Goal: Find specific page/section: Find specific page/section

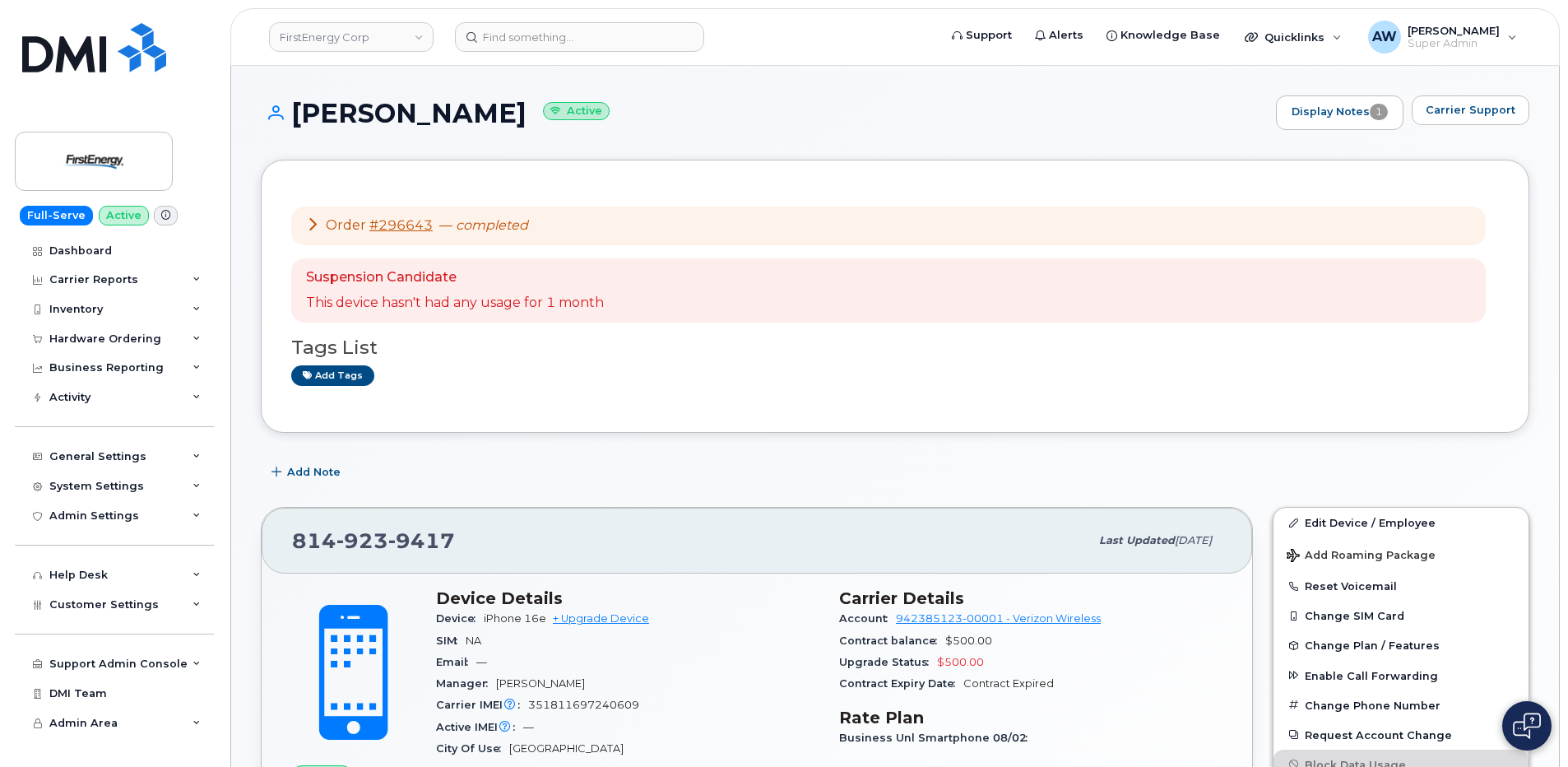
scroll to position [989, 0]
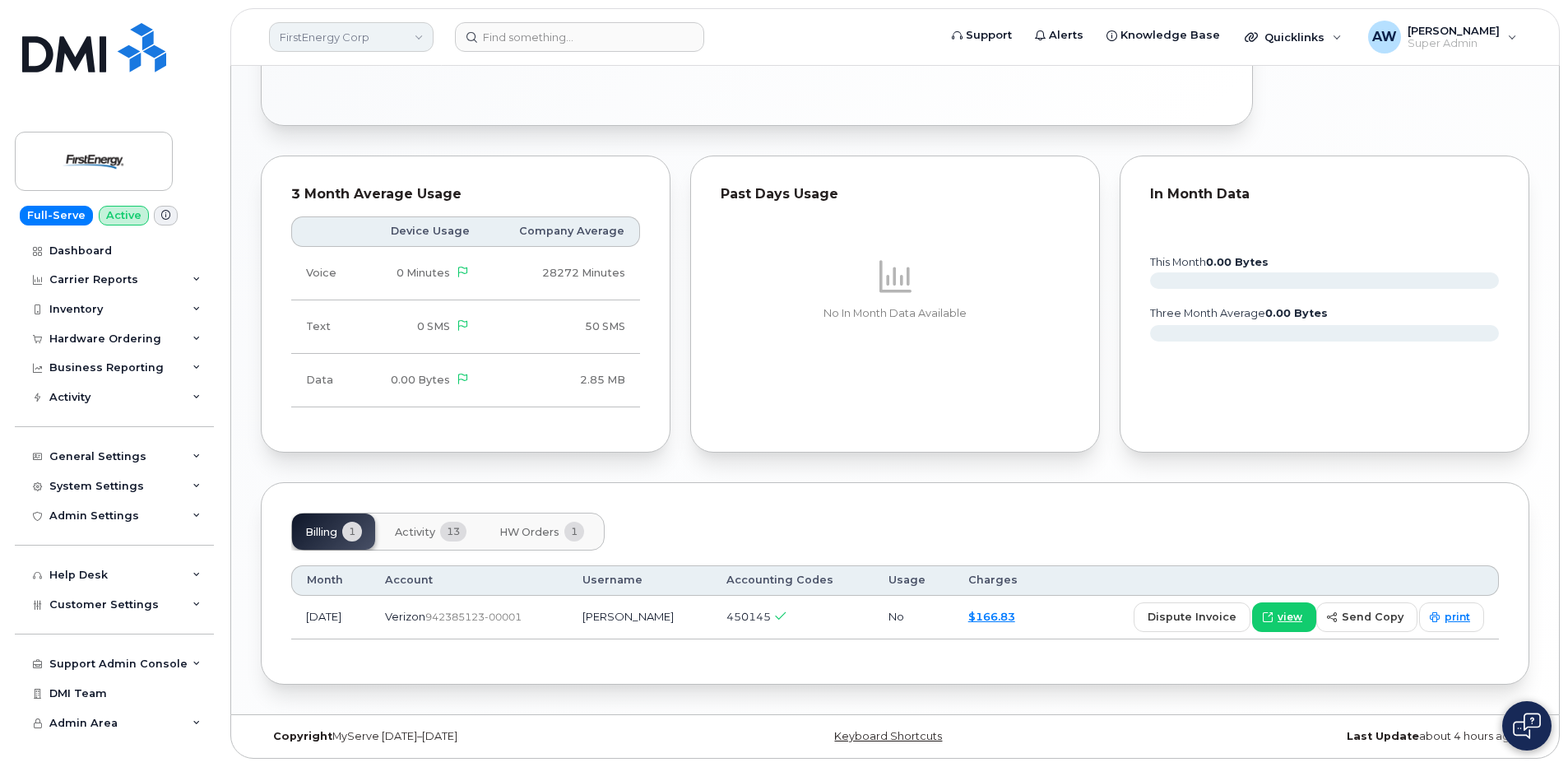
click at [335, 37] on link "FirstEnergy Corp" at bounding box center [351, 37] width 164 height 30
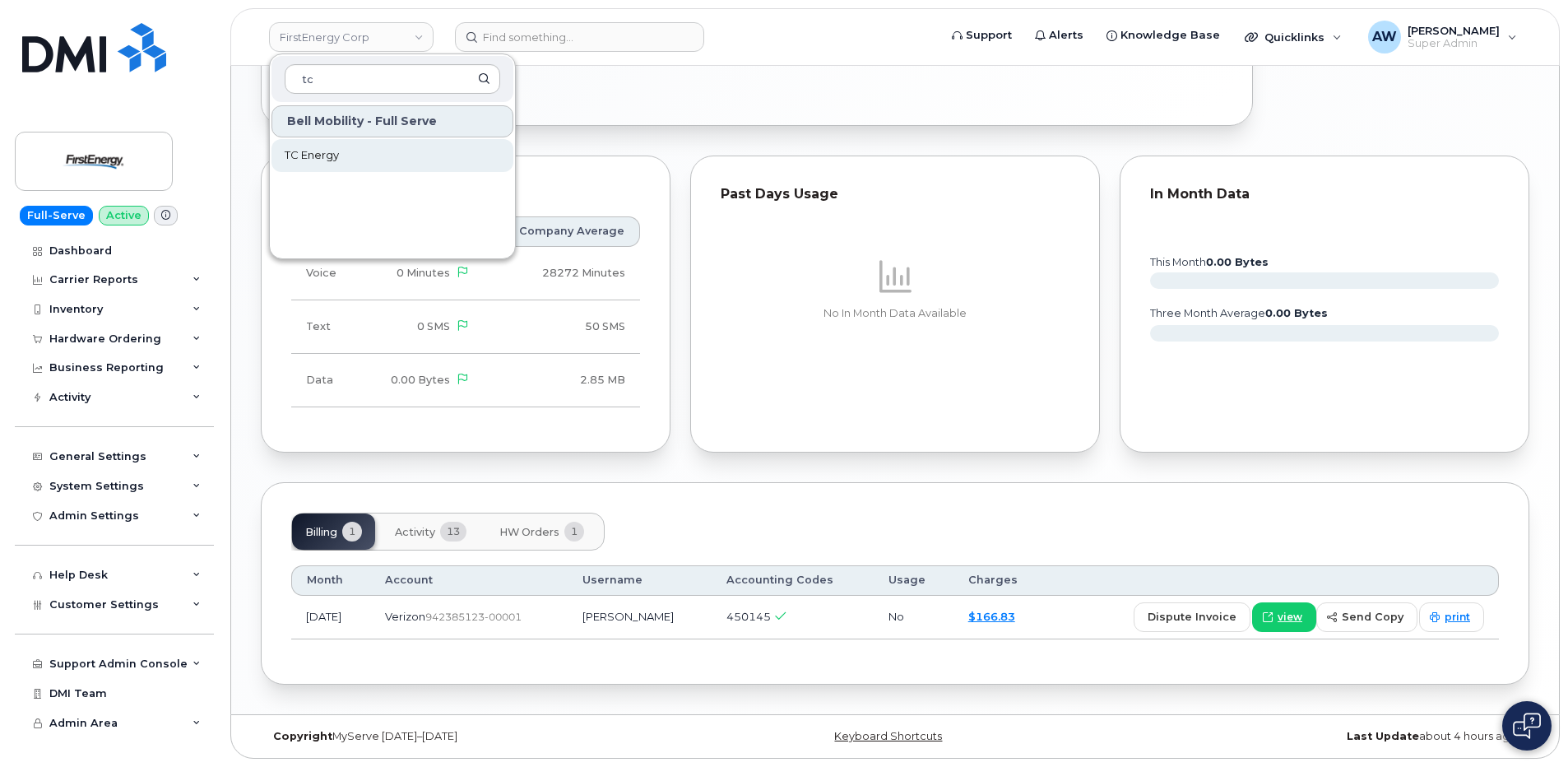
type input "tc"
click at [380, 149] on link "TC Energy" at bounding box center [393, 156] width 242 height 33
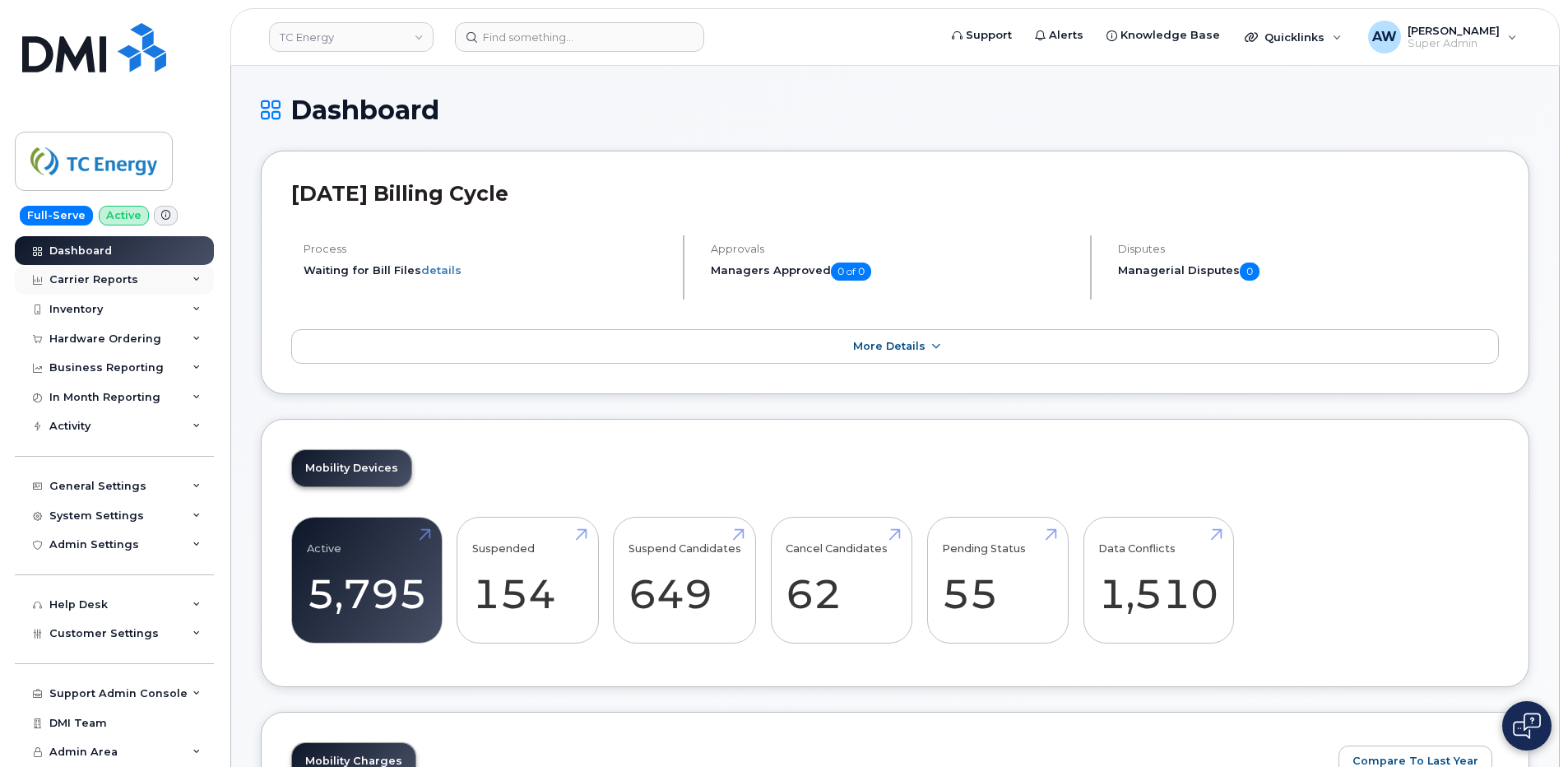
click at [135, 289] on div "Carrier Reports" at bounding box center [113, 280] width 199 height 30
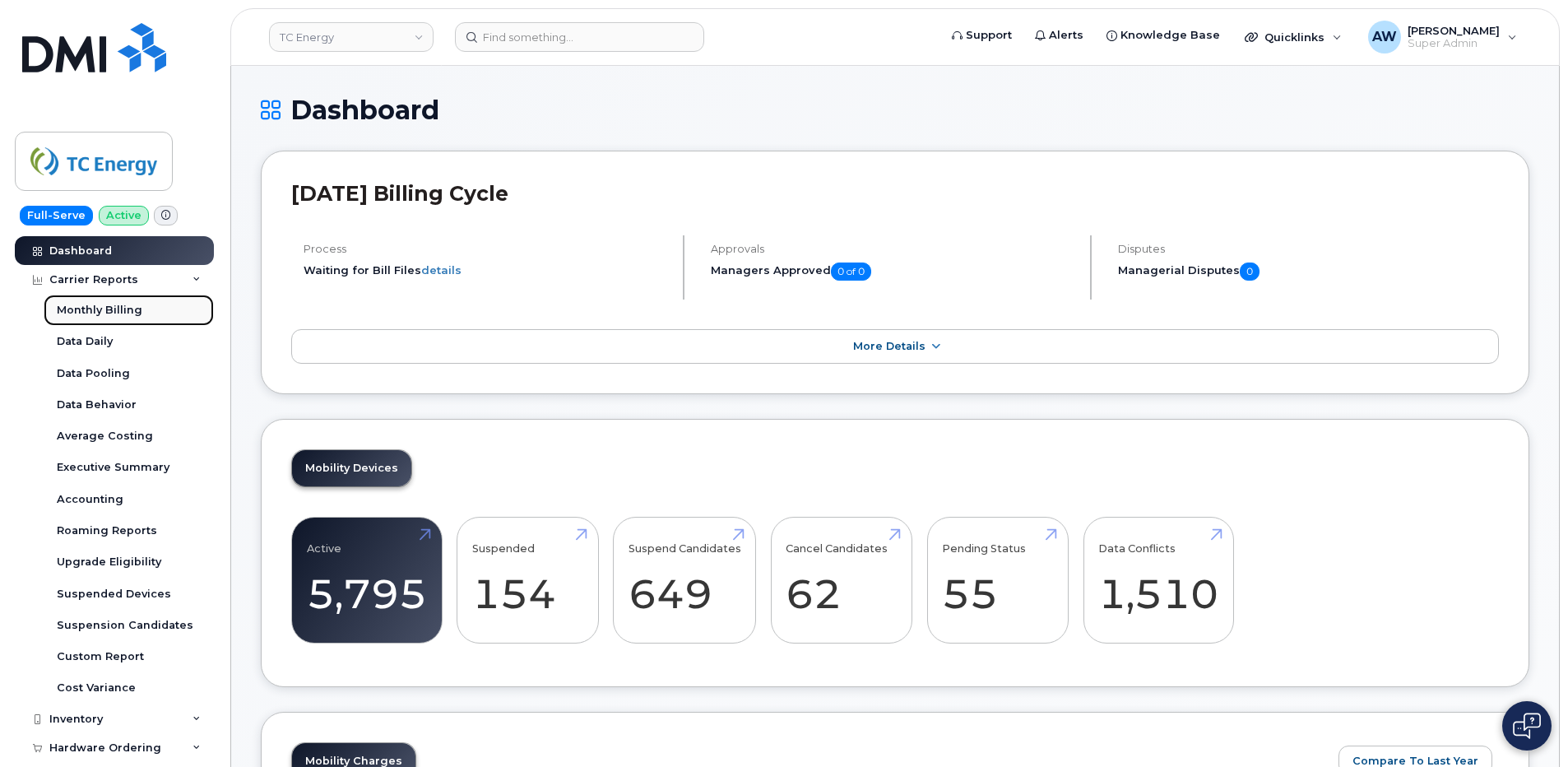
click at [135, 309] on div "Monthly Billing" at bounding box center [99, 309] width 86 height 14
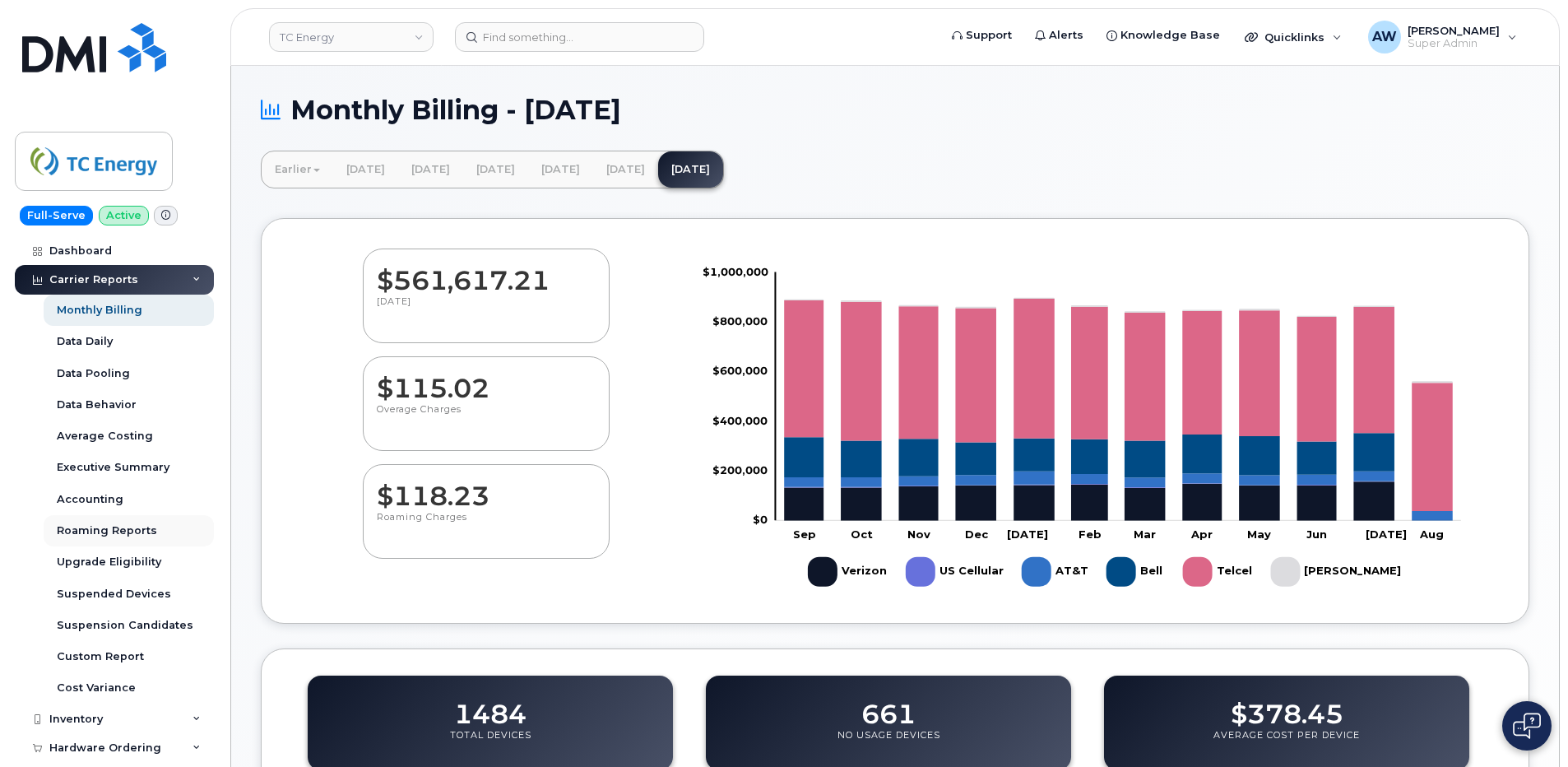
scroll to position [83, 0]
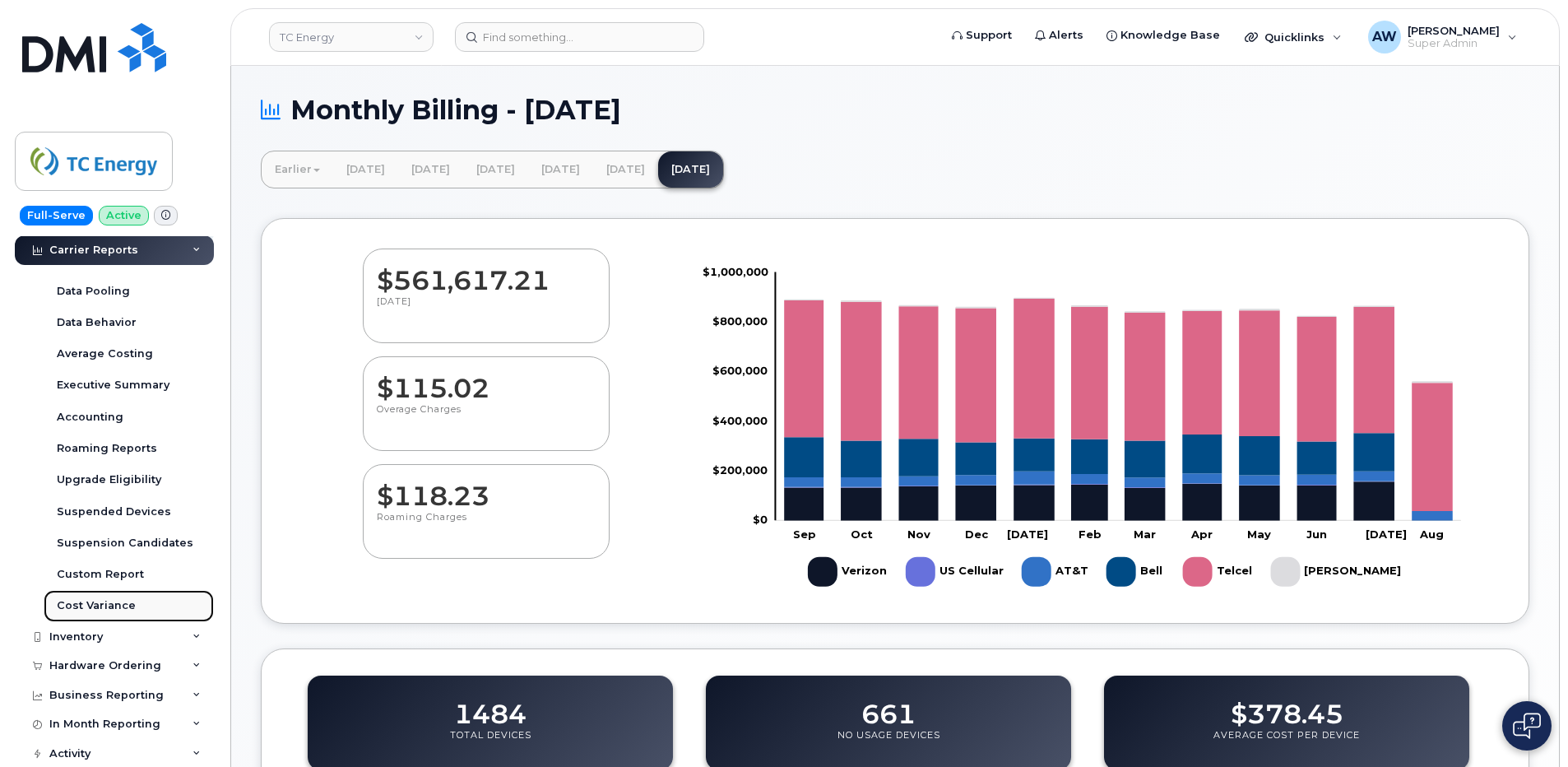
click at [167, 598] on link "Cost Variance" at bounding box center [128, 606] width 170 height 32
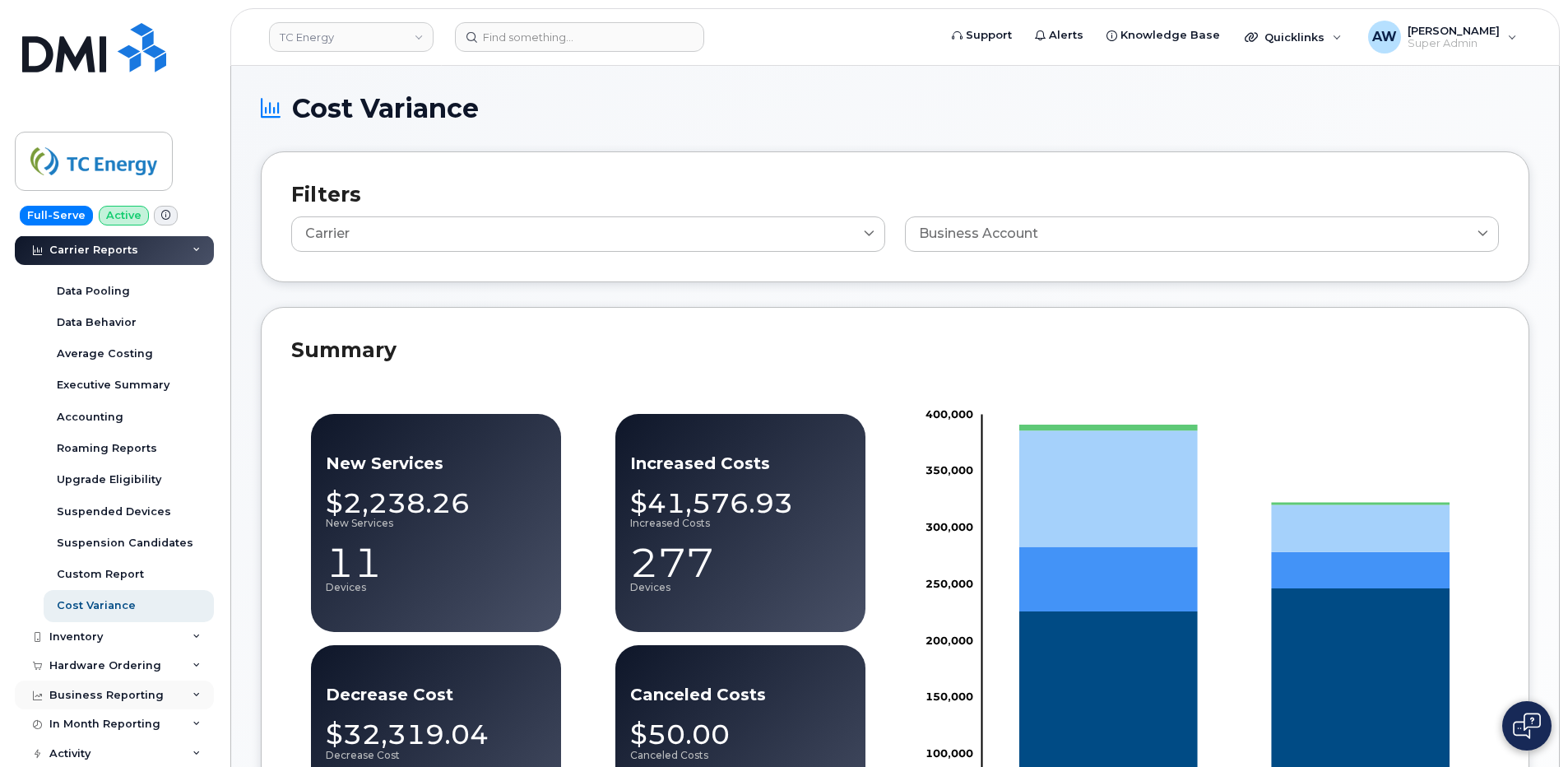
click at [175, 695] on div "Business Reporting" at bounding box center [113, 695] width 199 height 30
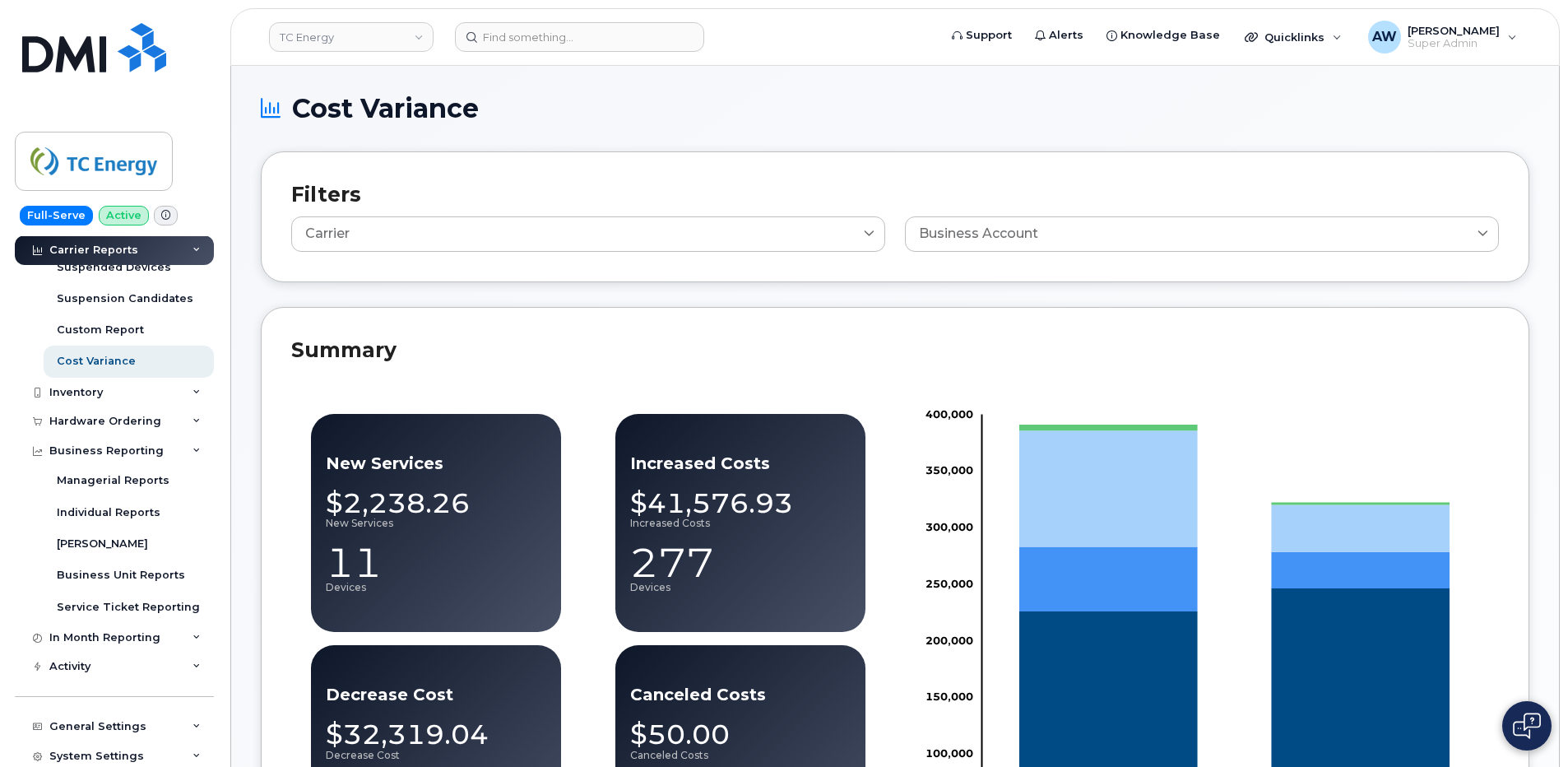
scroll to position [330, 0]
click at [179, 630] on div "In Month Reporting" at bounding box center [113, 635] width 199 height 30
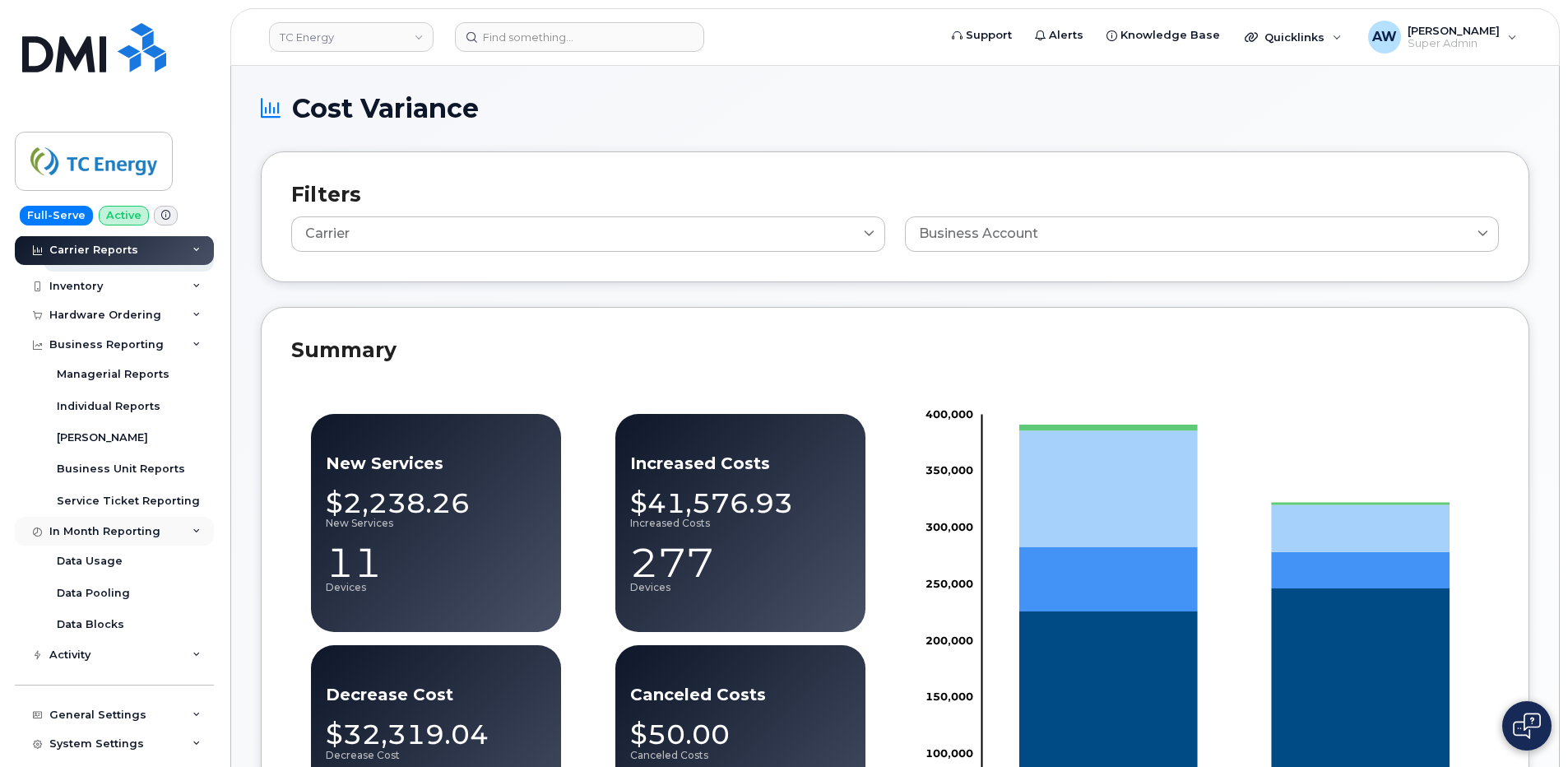
scroll to position [494, 0]
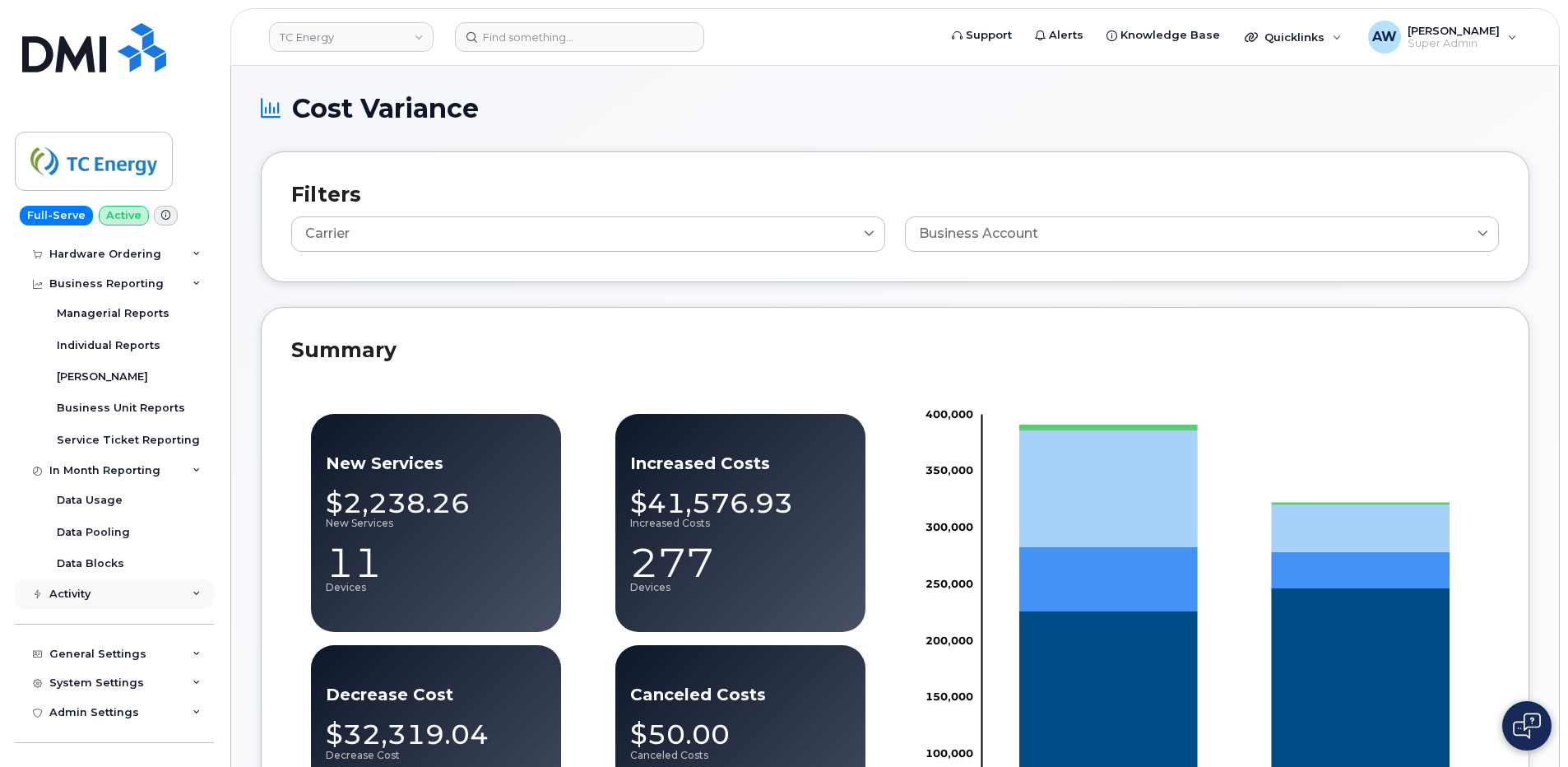
click at [169, 602] on div "Activity" at bounding box center [113, 594] width 199 height 30
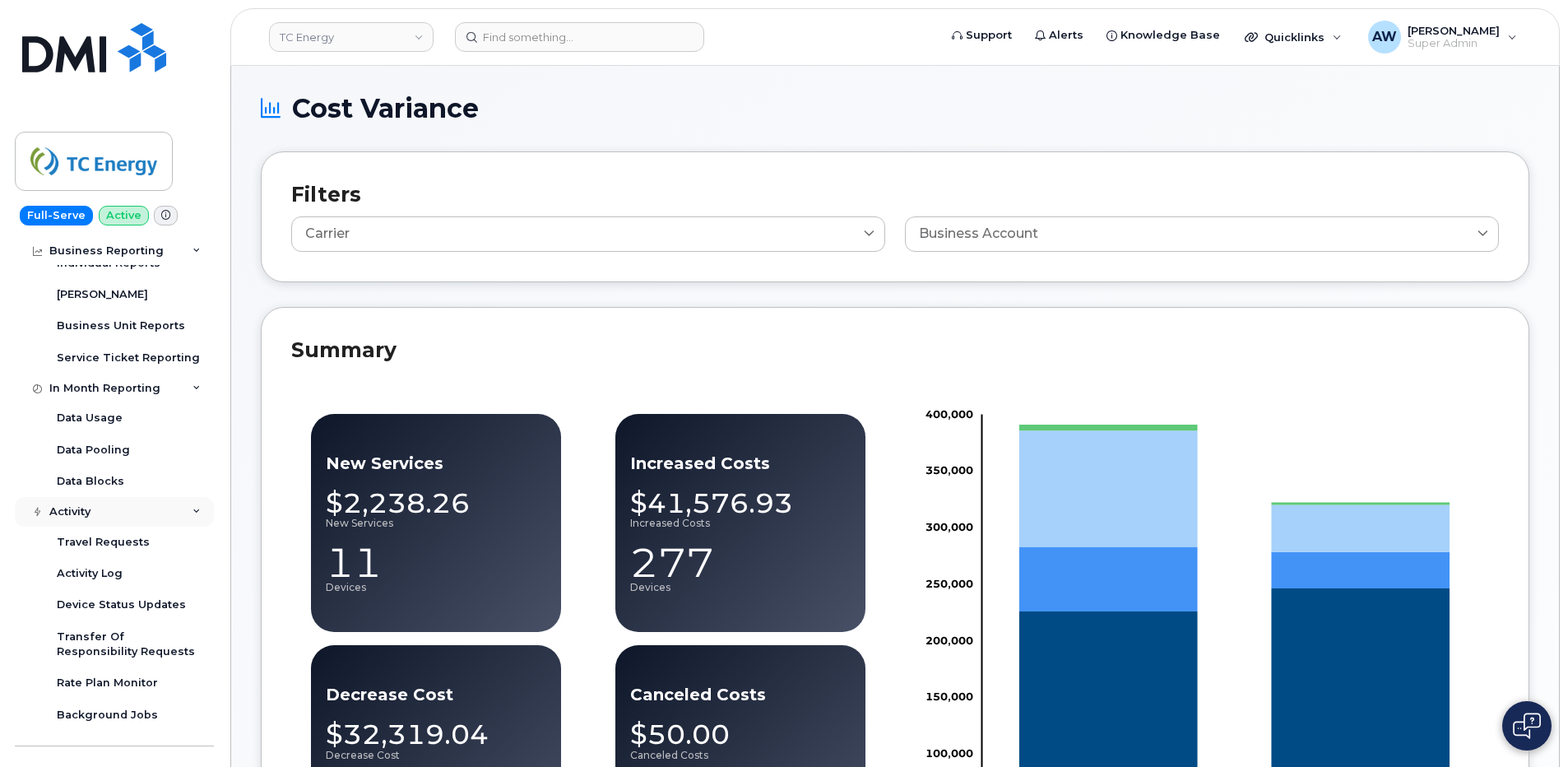
click at [166, 515] on div "Activity" at bounding box center [113, 511] width 199 height 30
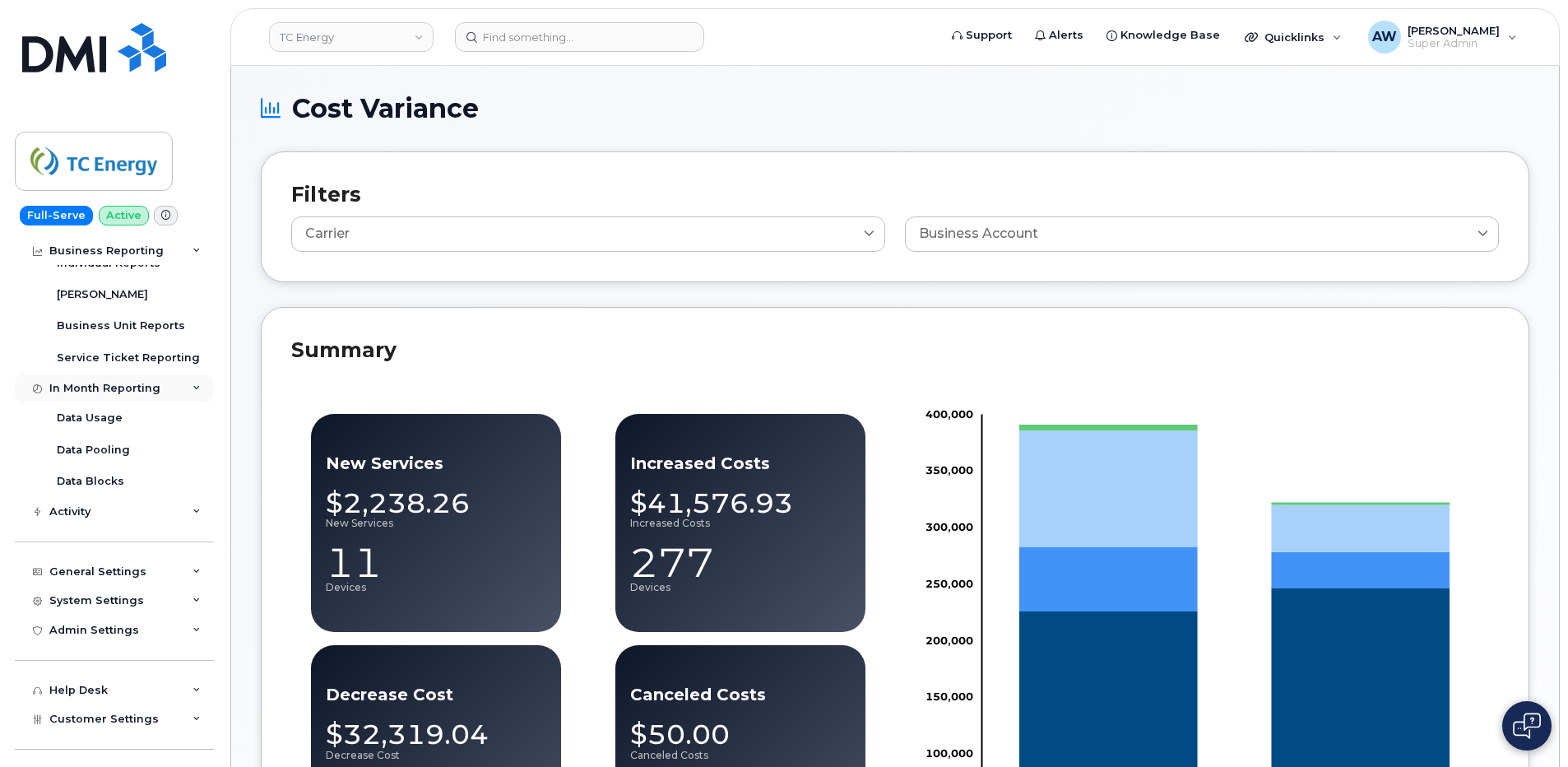
click at [167, 379] on div "In Month Reporting" at bounding box center [113, 388] width 199 height 30
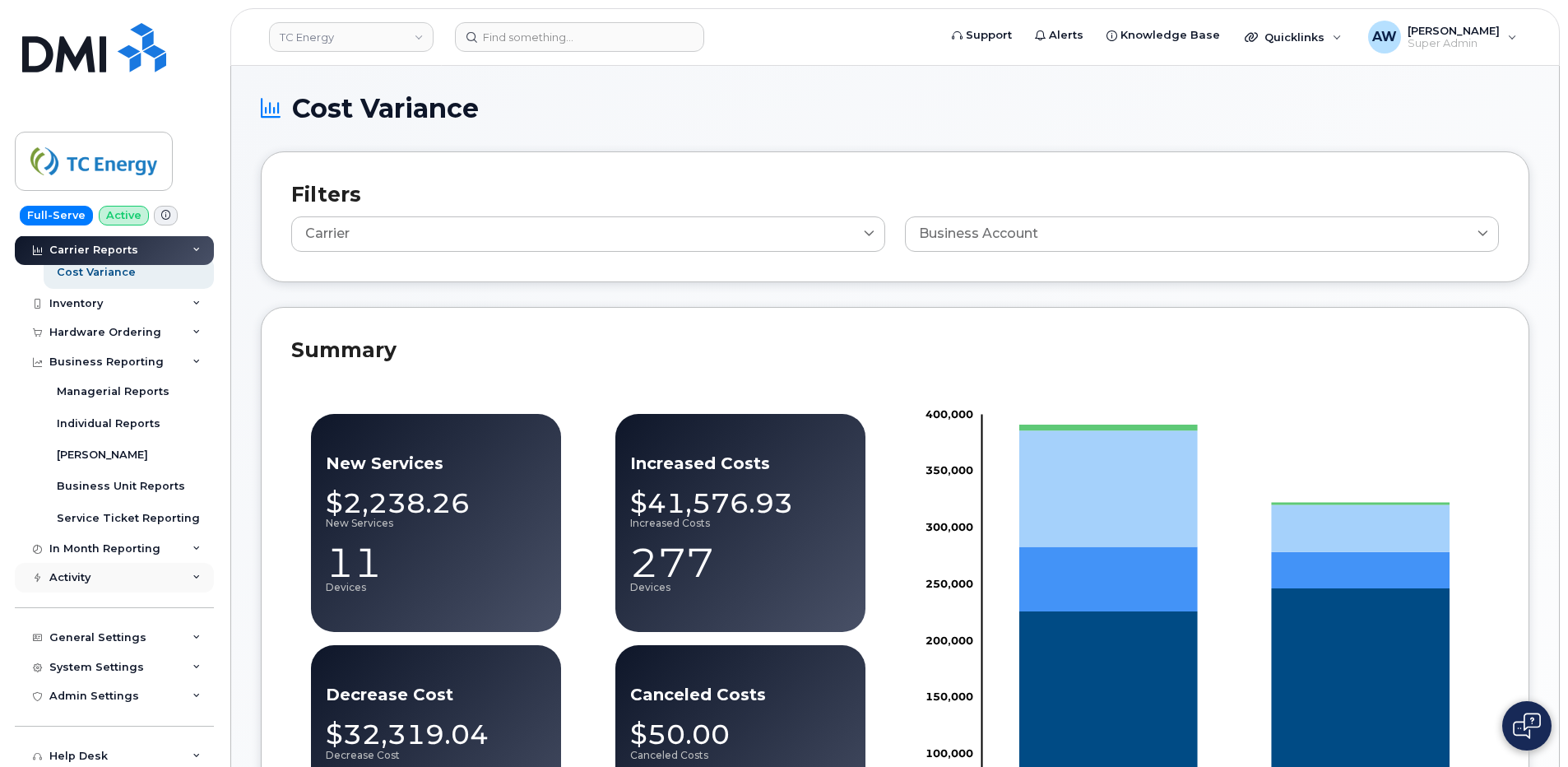
scroll to position [402, 0]
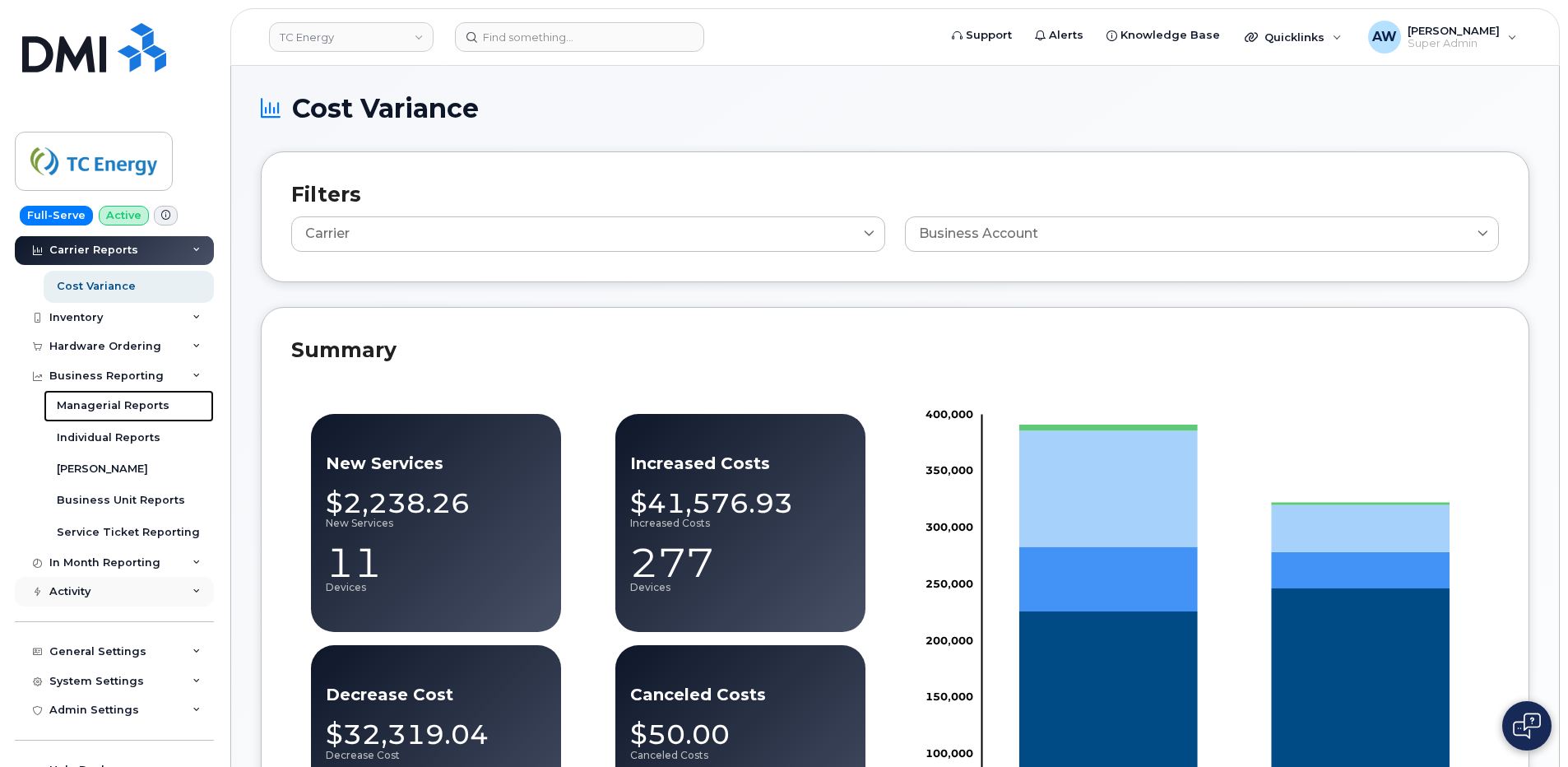
click at [172, 416] on link "Managerial Reports" at bounding box center [128, 406] width 170 height 32
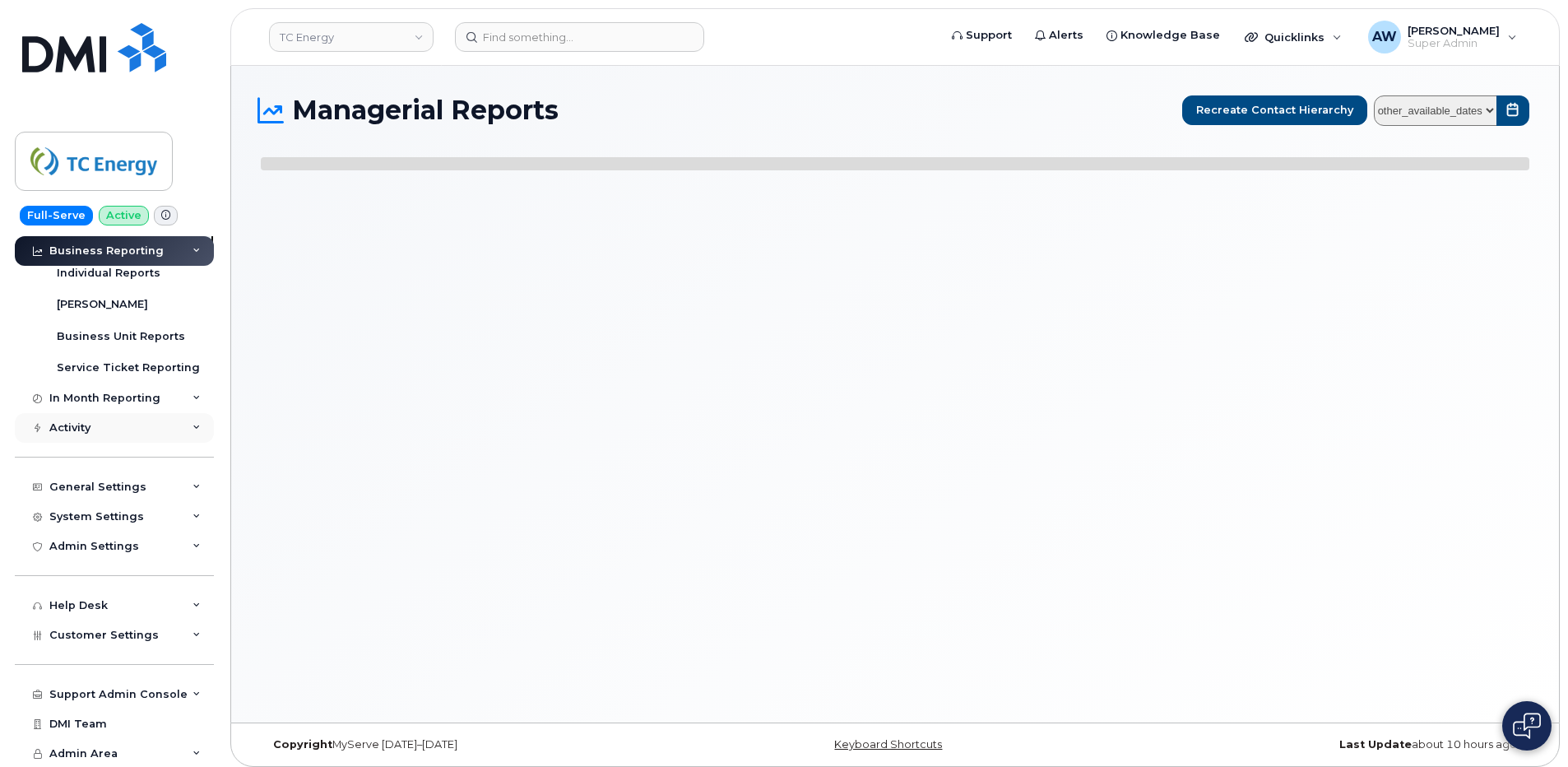
select select
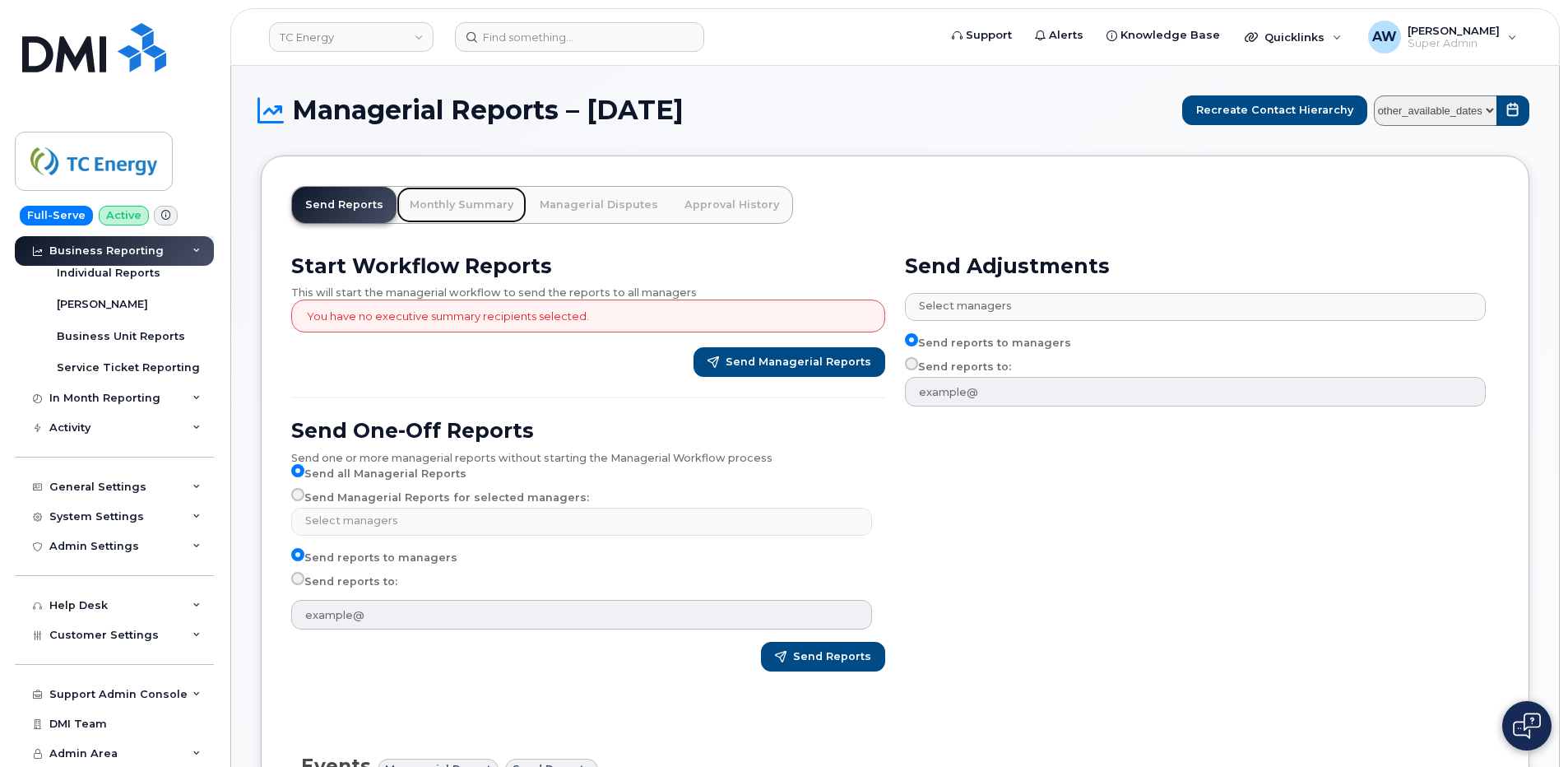
click at [476, 203] on link "Monthly Summary" at bounding box center [461, 205] width 130 height 37
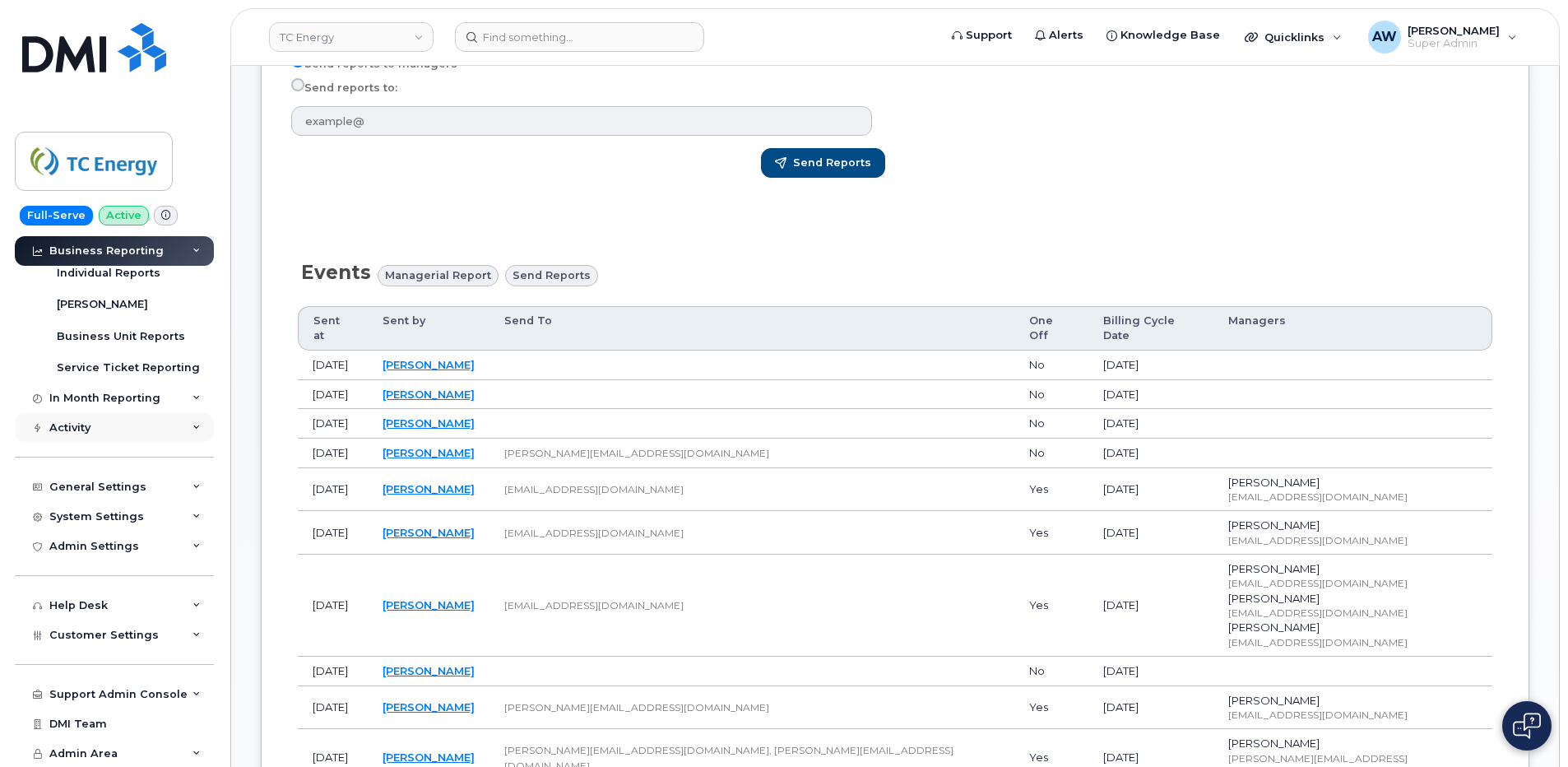
scroll to position [74, 0]
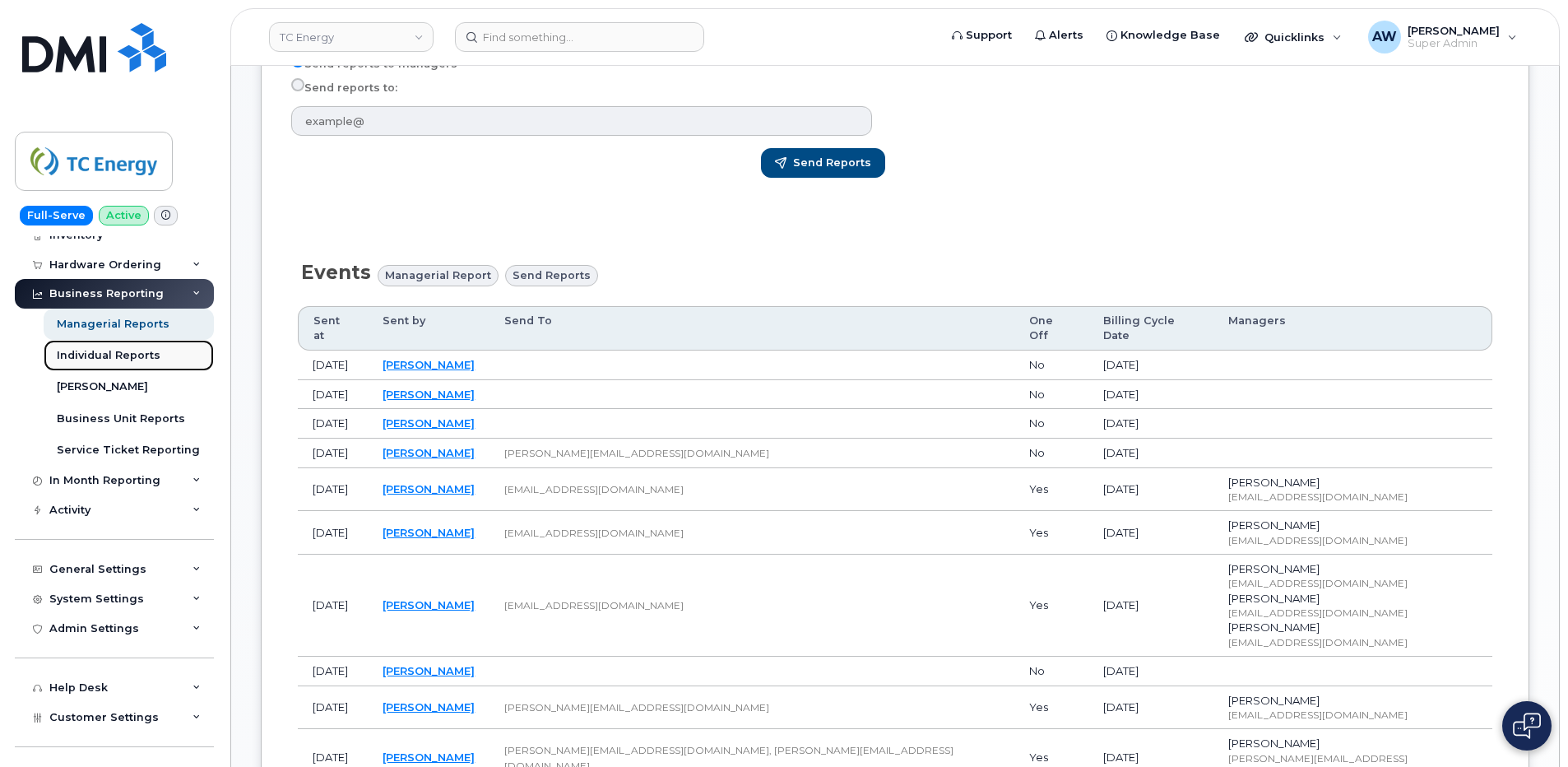
click at [165, 359] on link "Individual Reports" at bounding box center [128, 356] width 170 height 32
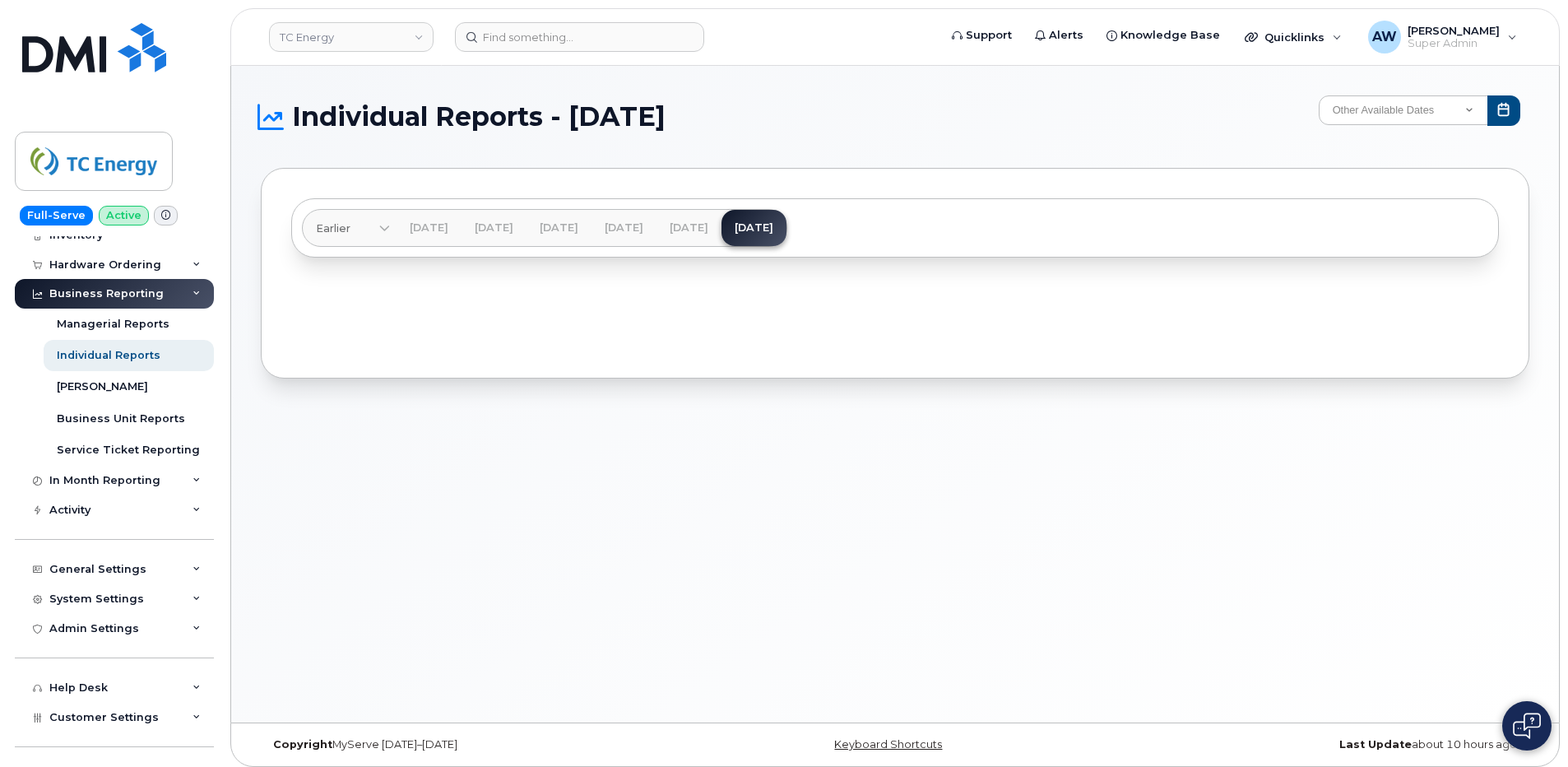
click at [158, 294] on div "Business Reporting" at bounding box center [113, 293] width 199 height 30
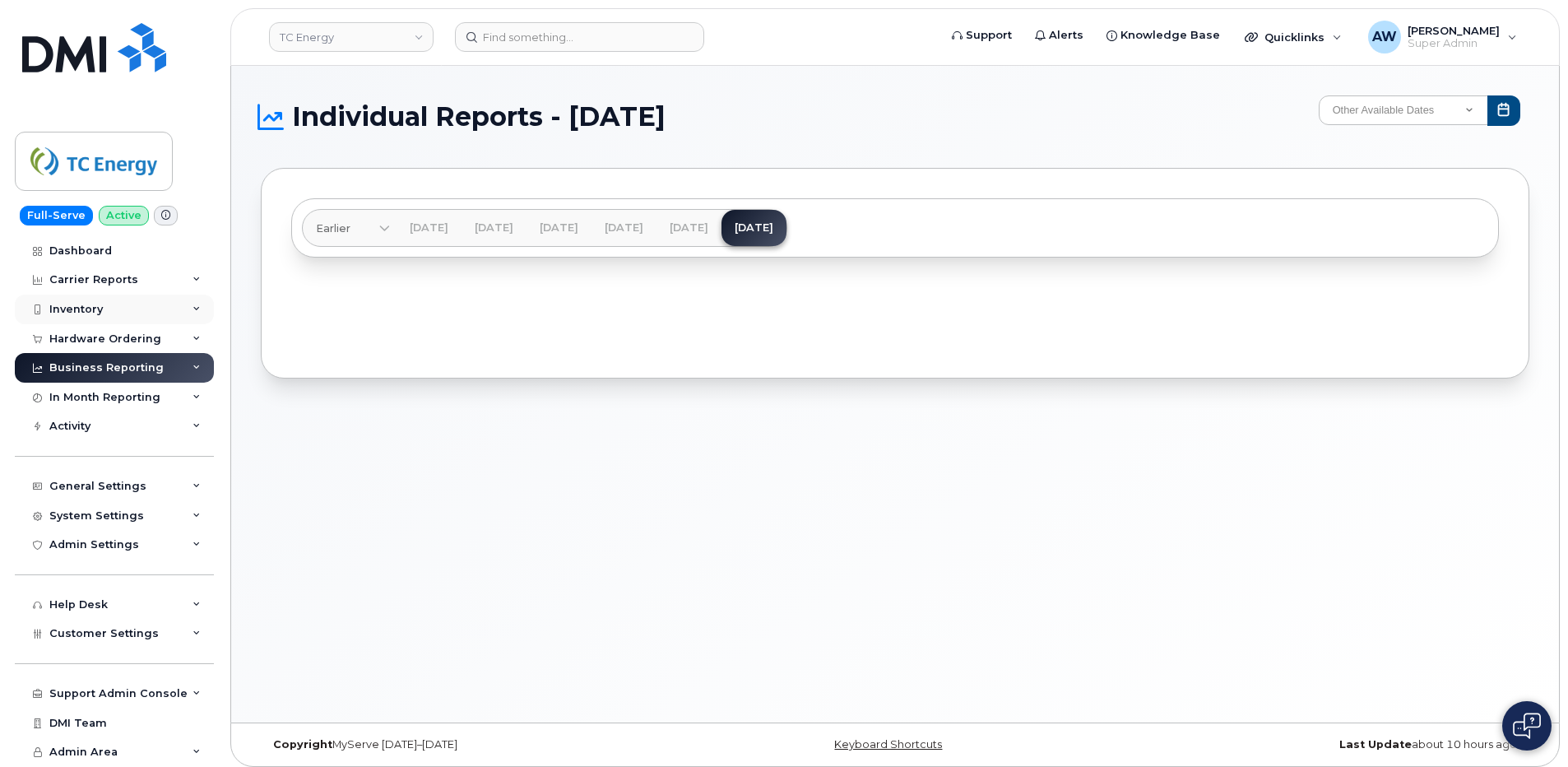
click at [159, 302] on div "Inventory" at bounding box center [113, 309] width 199 height 30
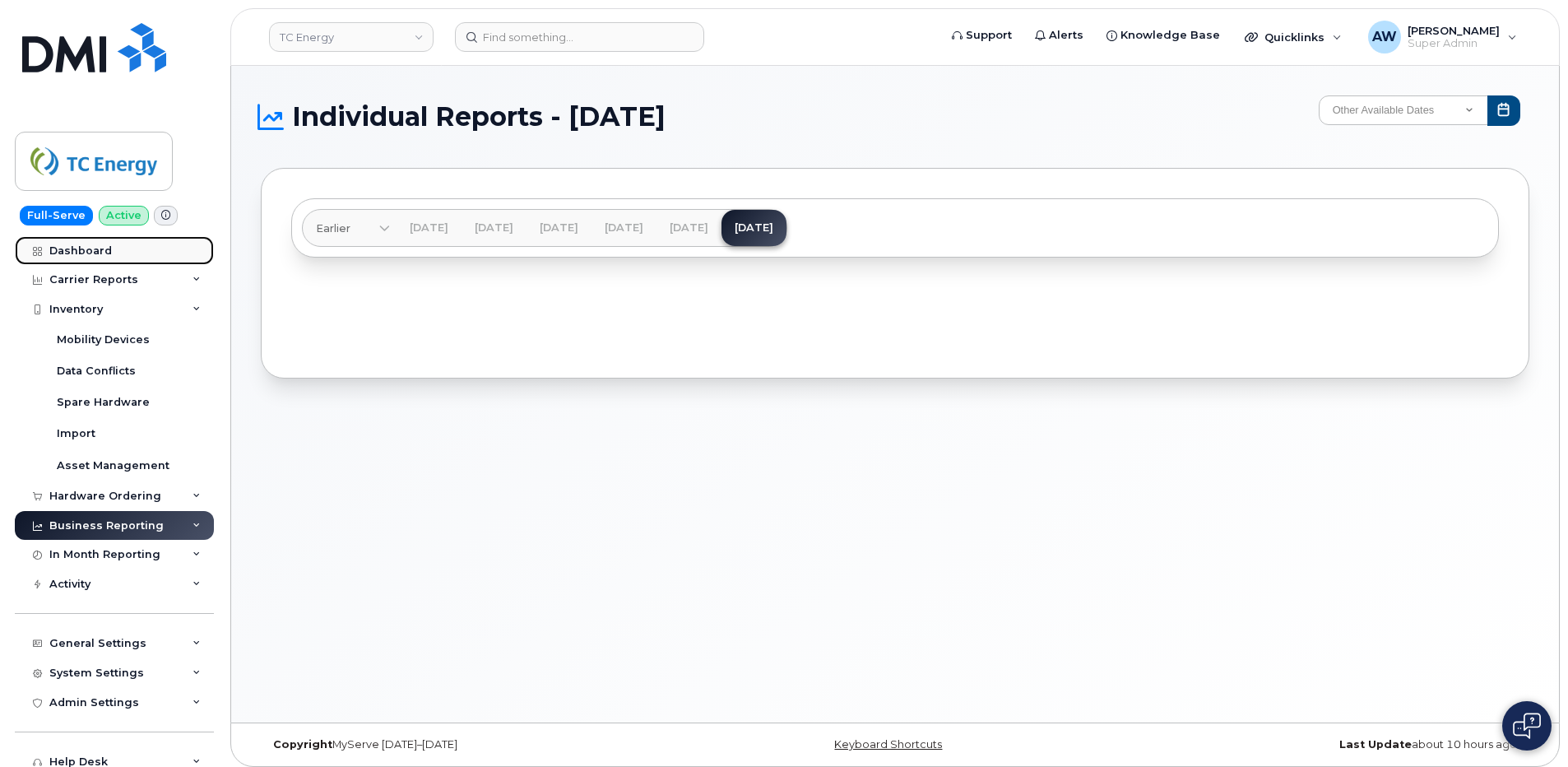
click at [113, 247] on link "Dashboard" at bounding box center [113, 251] width 199 height 30
